Goal: Transaction & Acquisition: Purchase product/service

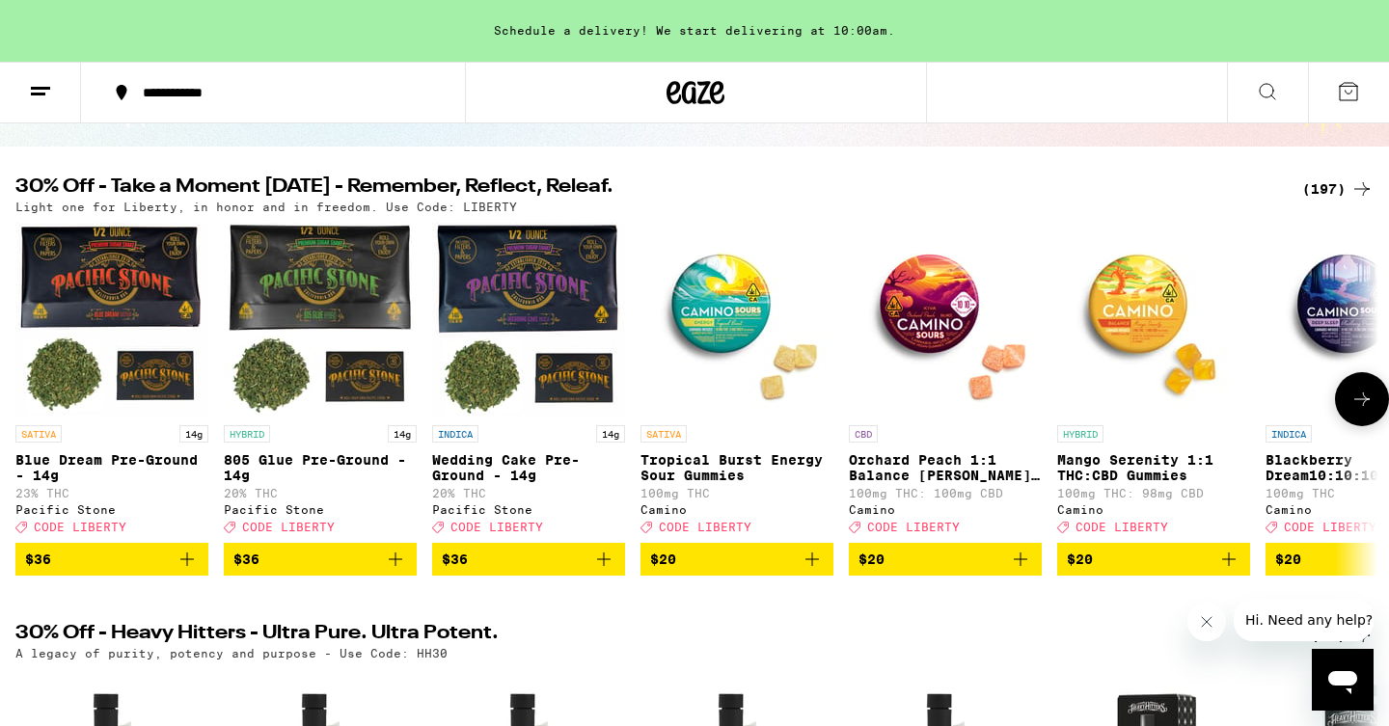
scroll to position [128, 0]
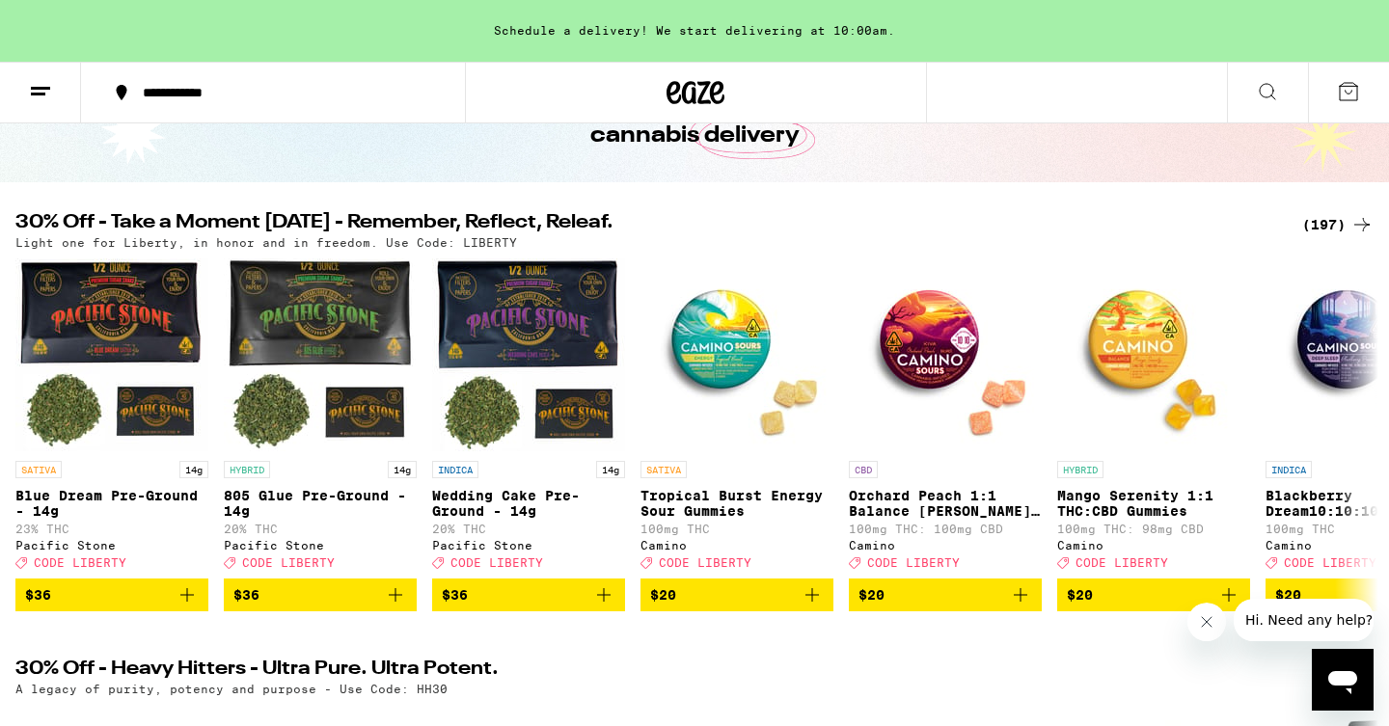
click at [1332, 223] on div "(197)" at bounding box center [1337, 224] width 71 height 23
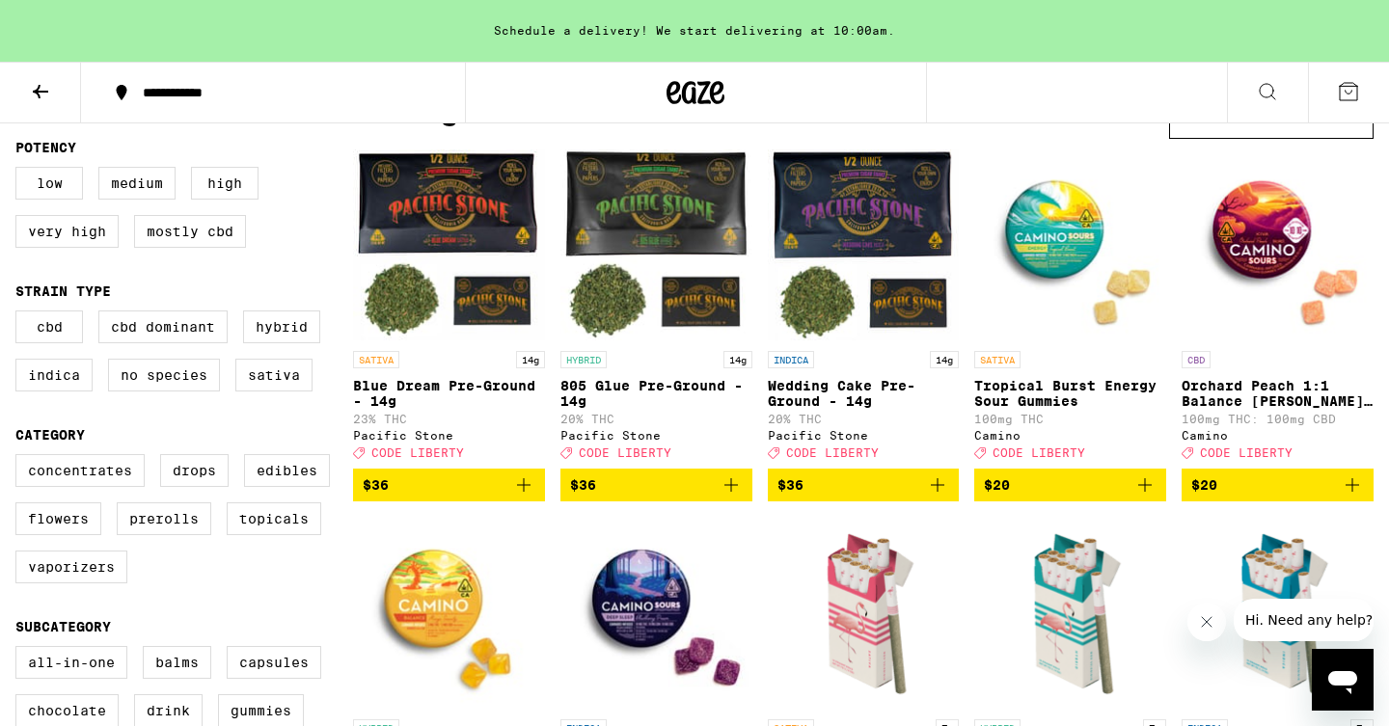
scroll to position [101, 0]
